Goal: Task Accomplishment & Management: Manage account settings

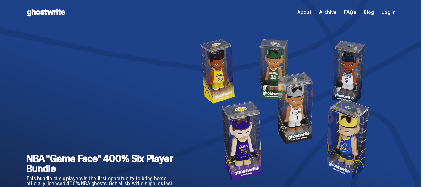
click at [392, 14] on span "Log in" at bounding box center [388, 12] width 14 height 5
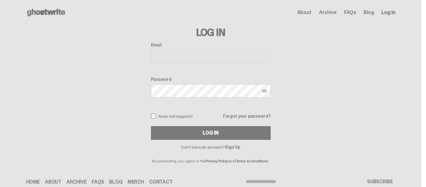
click at [191, 58] on input "Email" at bounding box center [211, 56] width 120 height 13
type input "**********"
click at [151, 126] on button "Log In" at bounding box center [211, 133] width 120 height 14
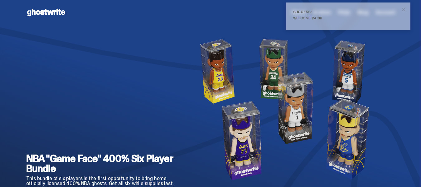
click at [405, 11] on span "close" at bounding box center [403, 9] width 6 height 6
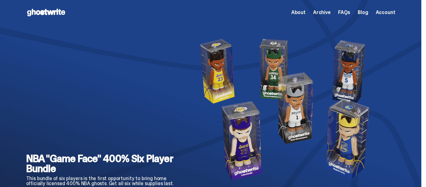
click at [388, 14] on span "Account" at bounding box center [386, 12] width 20 height 5
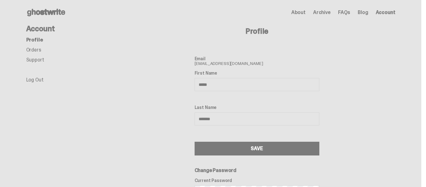
click at [37, 51] on link "Orders" at bounding box center [33, 49] width 15 height 7
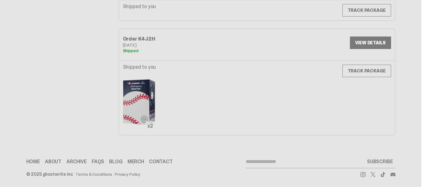
scroll to position [158, 0]
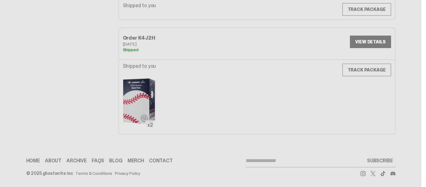
click at [382, 46] on link "VIEW DETAILS" at bounding box center [370, 42] width 41 height 12
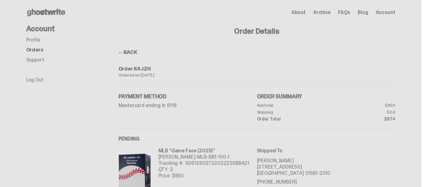
click at [123, 53] on span at bounding box center [121, 52] width 5 height 5
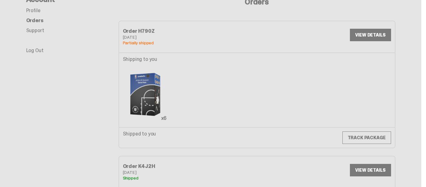
scroll to position [28, 0]
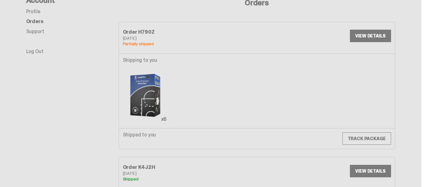
click at [377, 37] on link "VIEW DETAILS" at bounding box center [370, 36] width 41 height 12
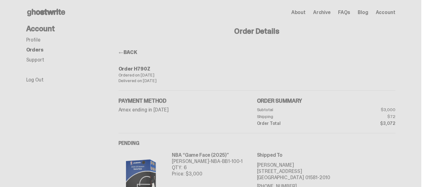
click at [35, 79] on link "Log Out" at bounding box center [34, 79] width 17 height 7
